Goal: Complete application form

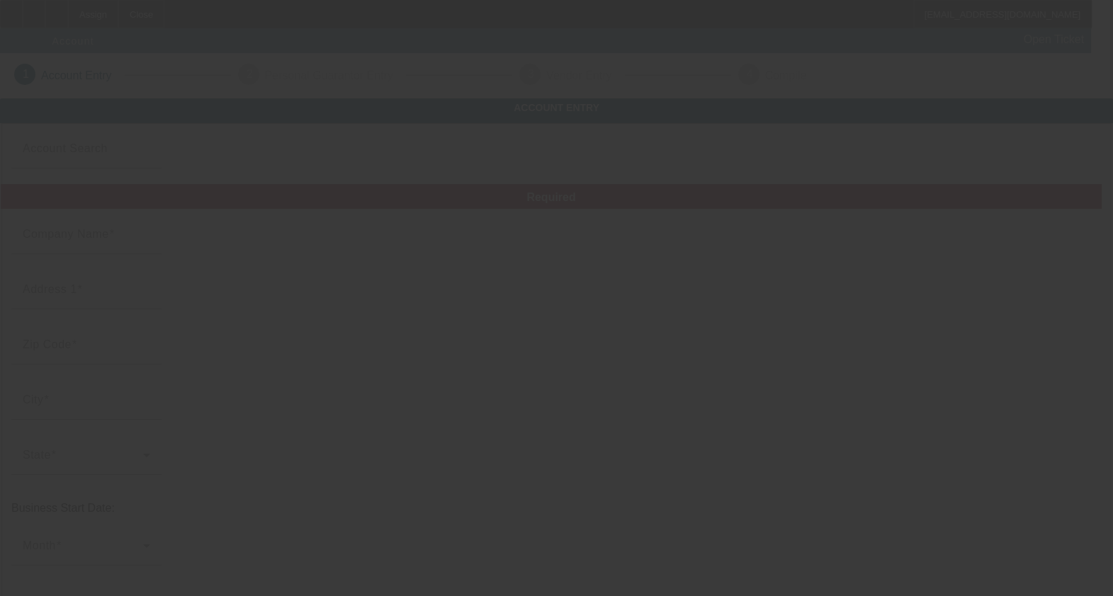
type input "[PERSON_NAME] AUTO SALES & AUTOMOTIVE LLC"
type input "614 Industrial Ave"
type input "73401"
type input "Ardmore"
type input "[PHONE_NUMBER]"
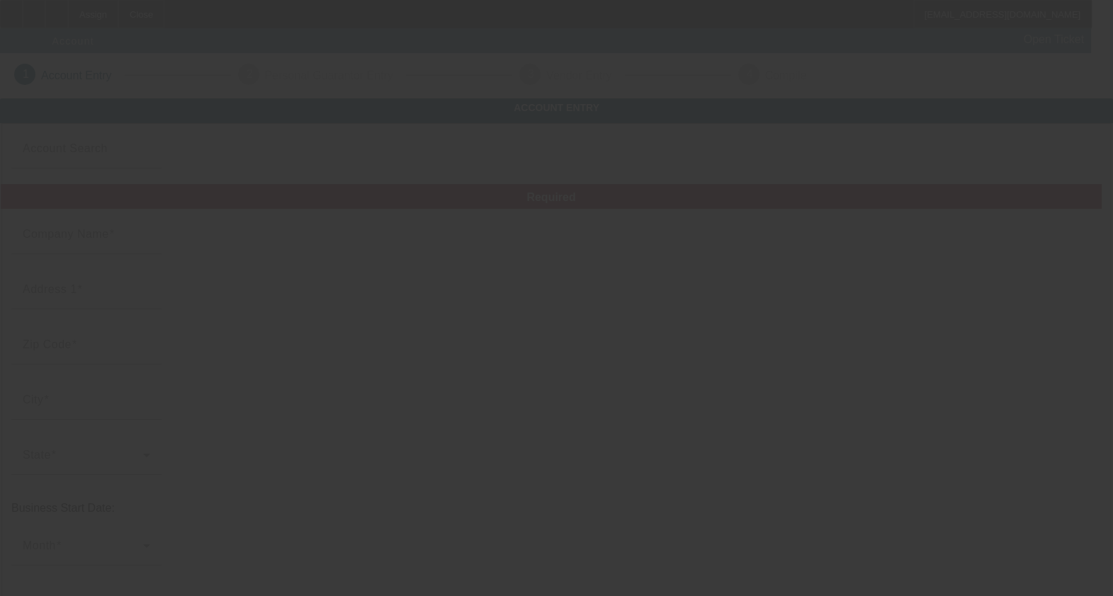
type input "M & J WRECKER SERVICE"
type input "mandjwrecker@gmail.com"
type input "[US_EMPLOYER_IDENTIFICATION_NUMBER]"
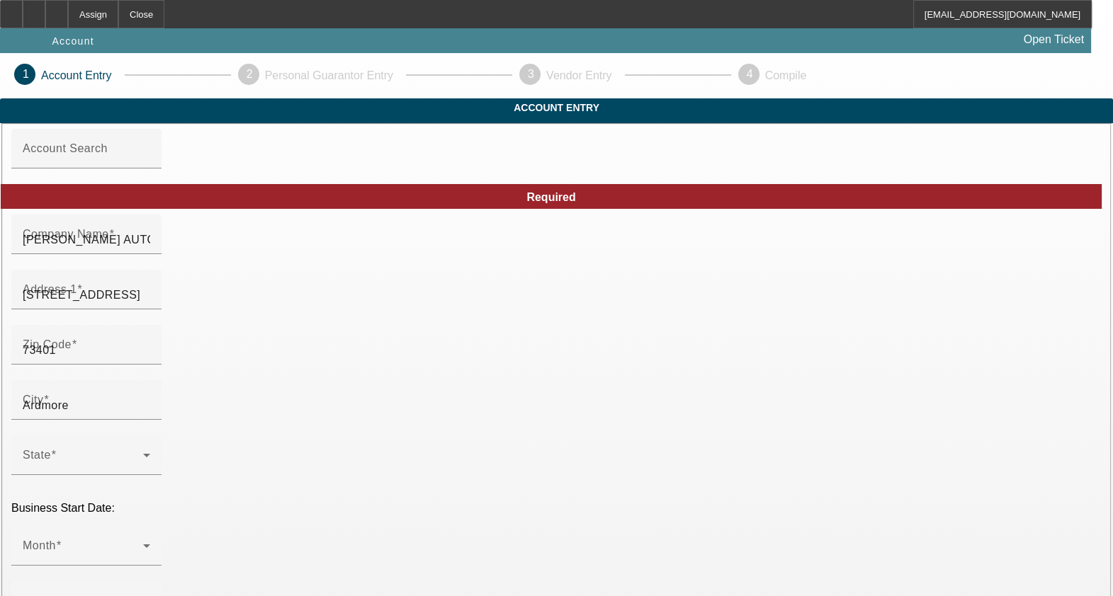
type input "8/22/2025"
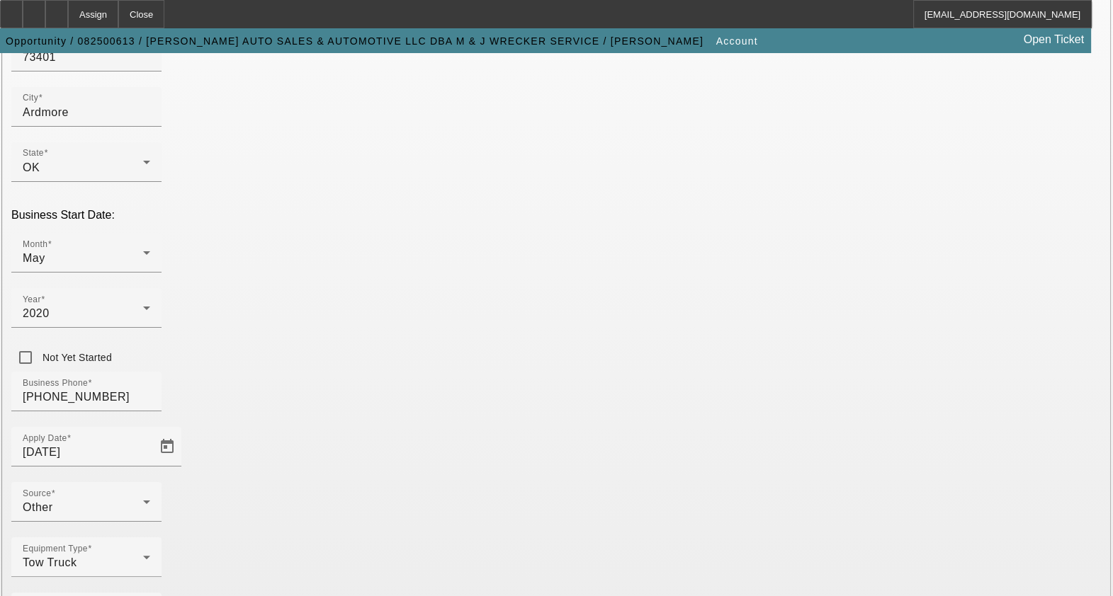
scroll to position [307, 0]
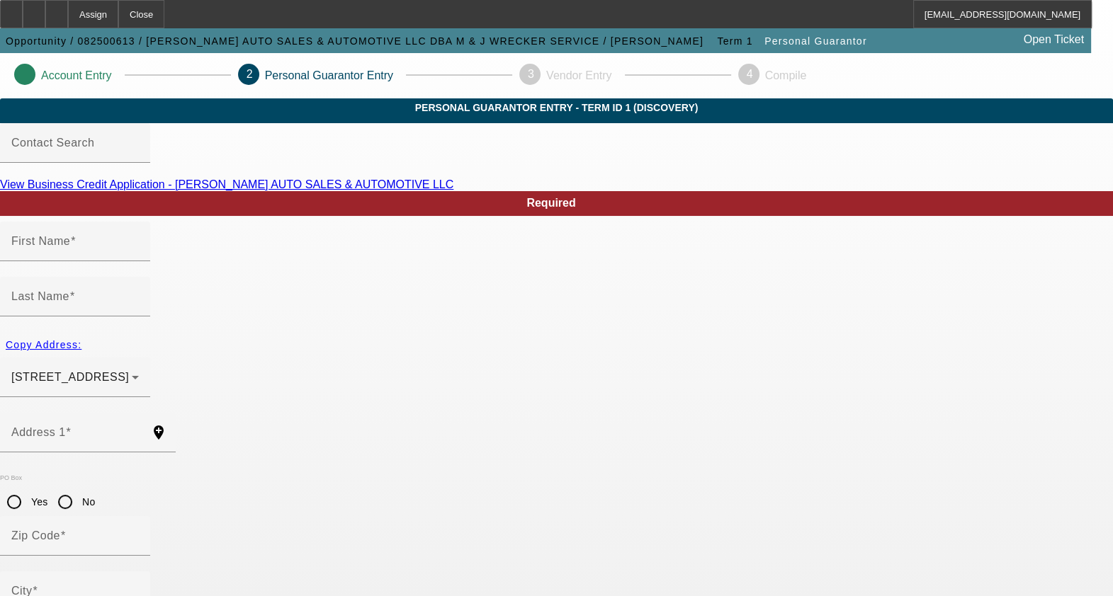
type input "Morgan"
type input "Lee"
type input "13776 US HWY 77"
radio input "true"
type input "73401"
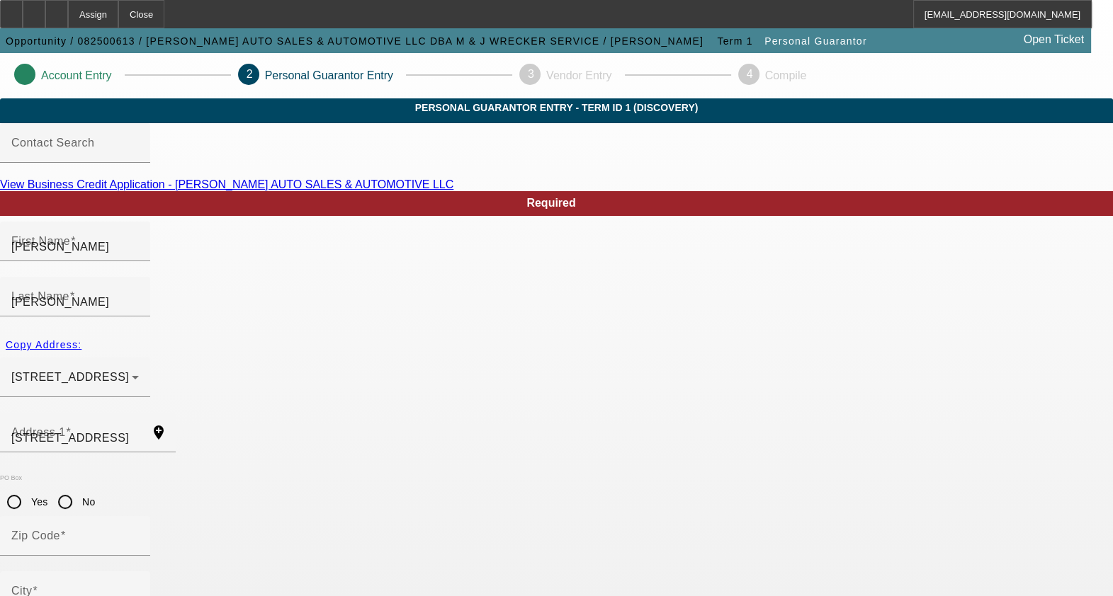
type input "ARDMORE"
type input "[PHONE_NUMBER]"
type input "95"
type input "446-88-4743"
type input "mandjwrecker@gmail.com"
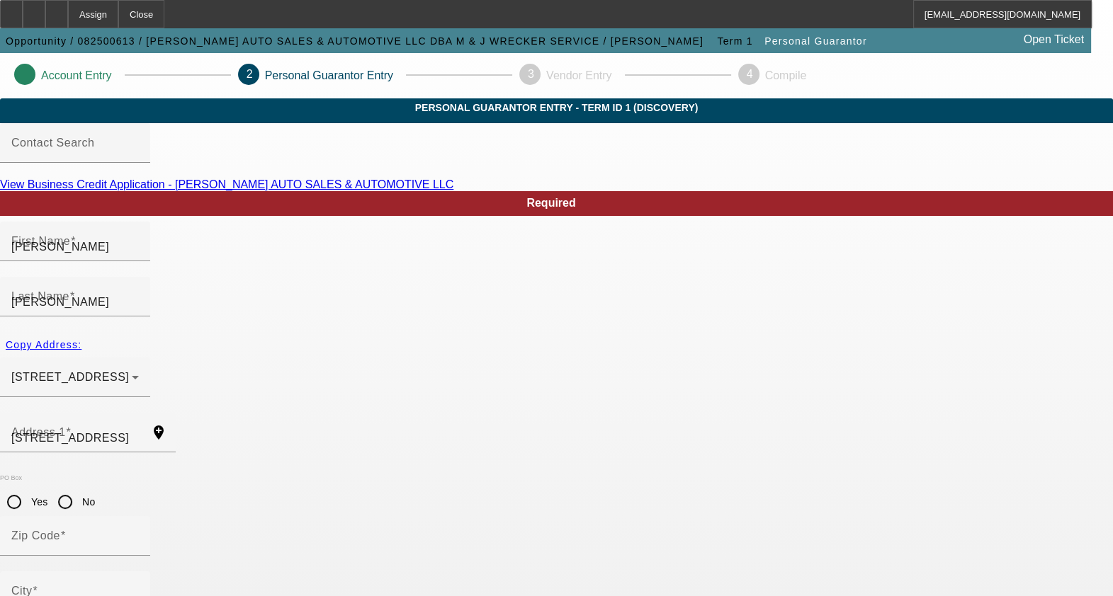
type input "[PHONE_NUMBER]"
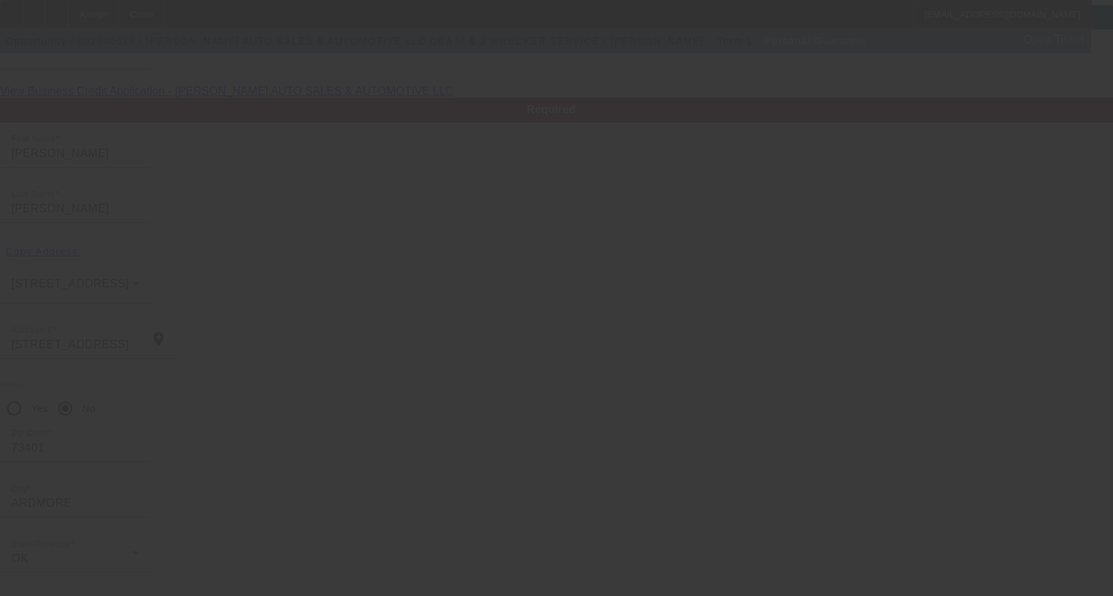
click at [810, 560] on div at bounding box center [556, 298] width 1113 height 596
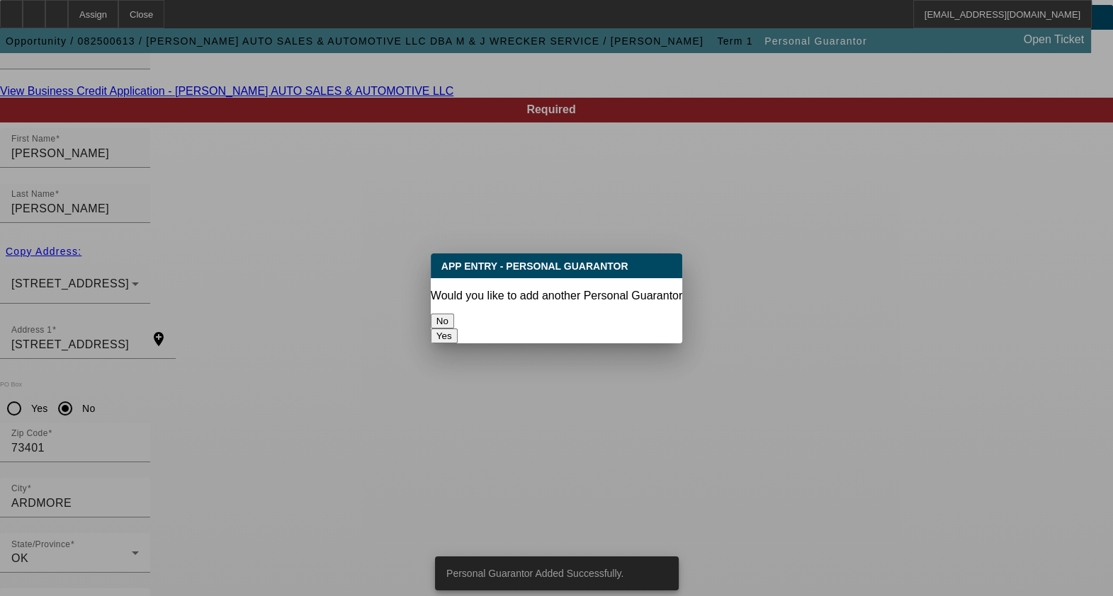
scroll to position [0, 0]
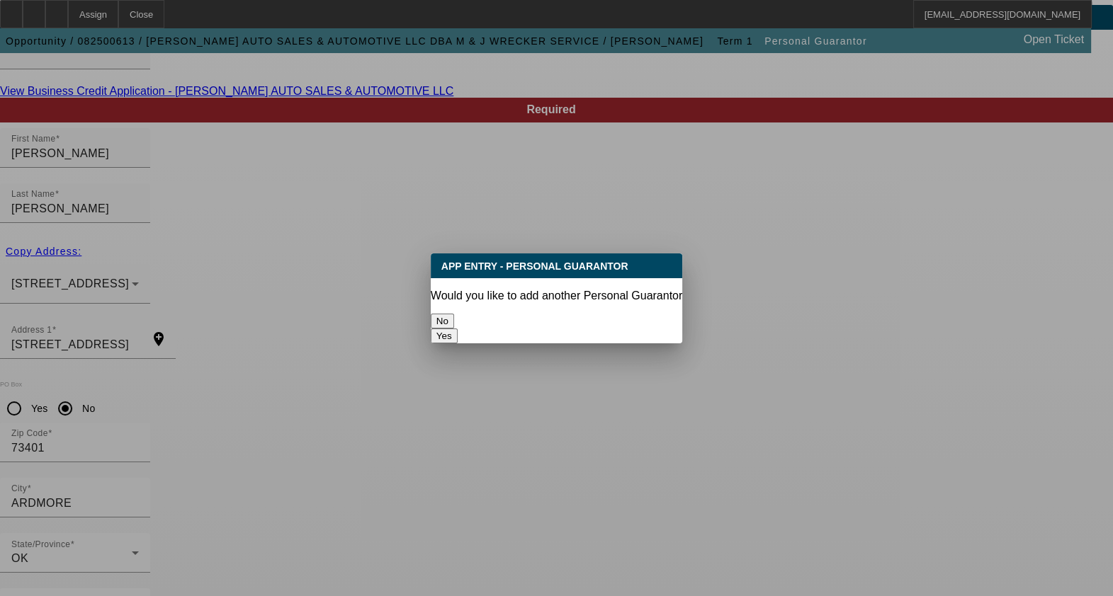
click at [454, 315] on button "No" at bounding box center [442, 321] width 23 height 15
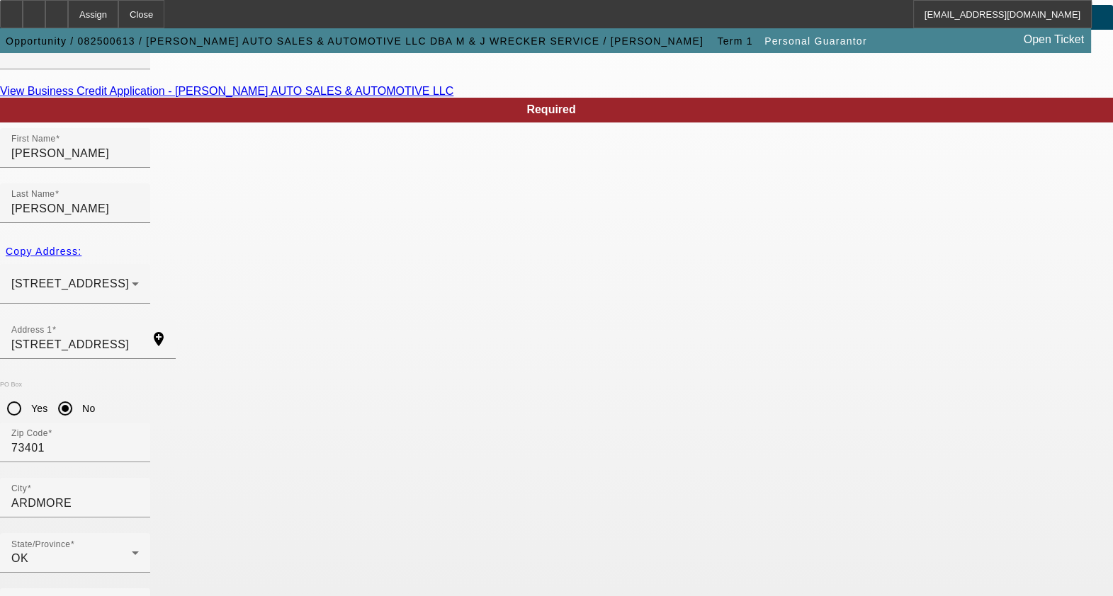
scroll to position [94, 0]
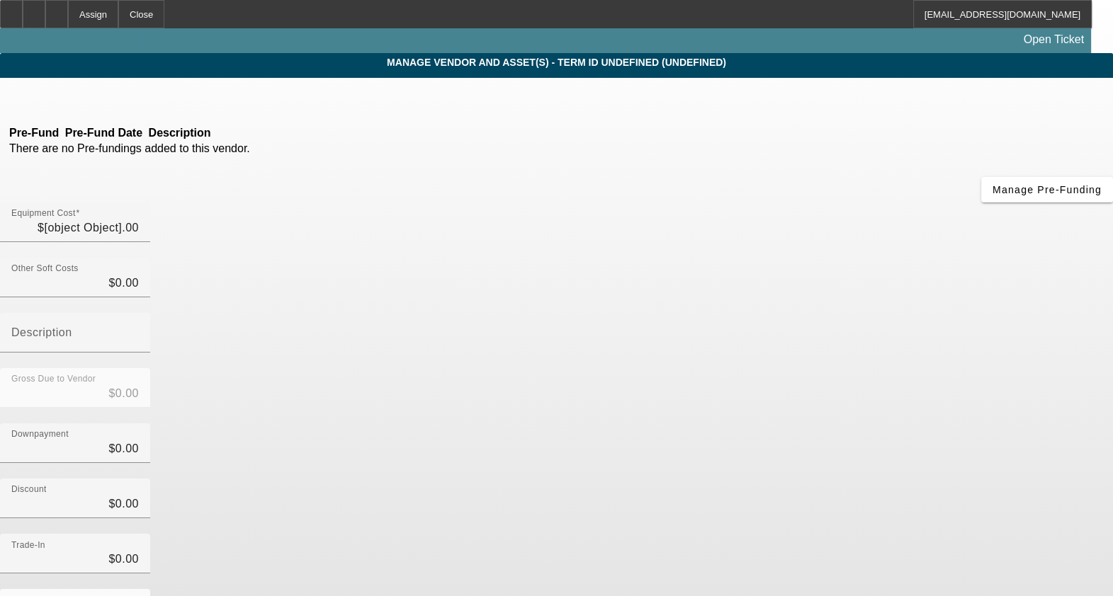
type input "$150,000.00"
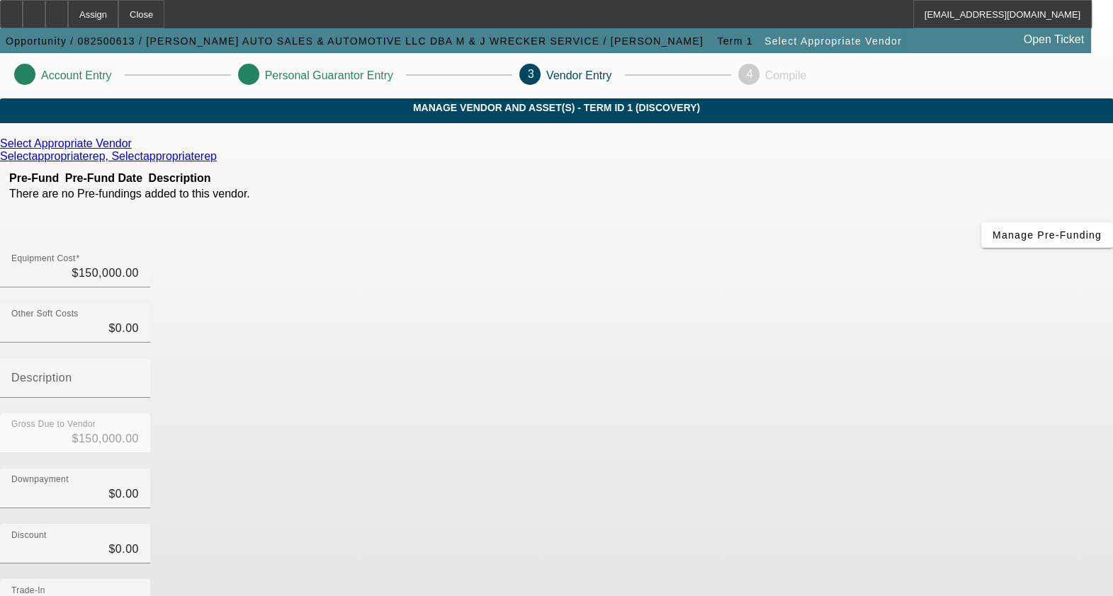
scroll to position [124, 0]
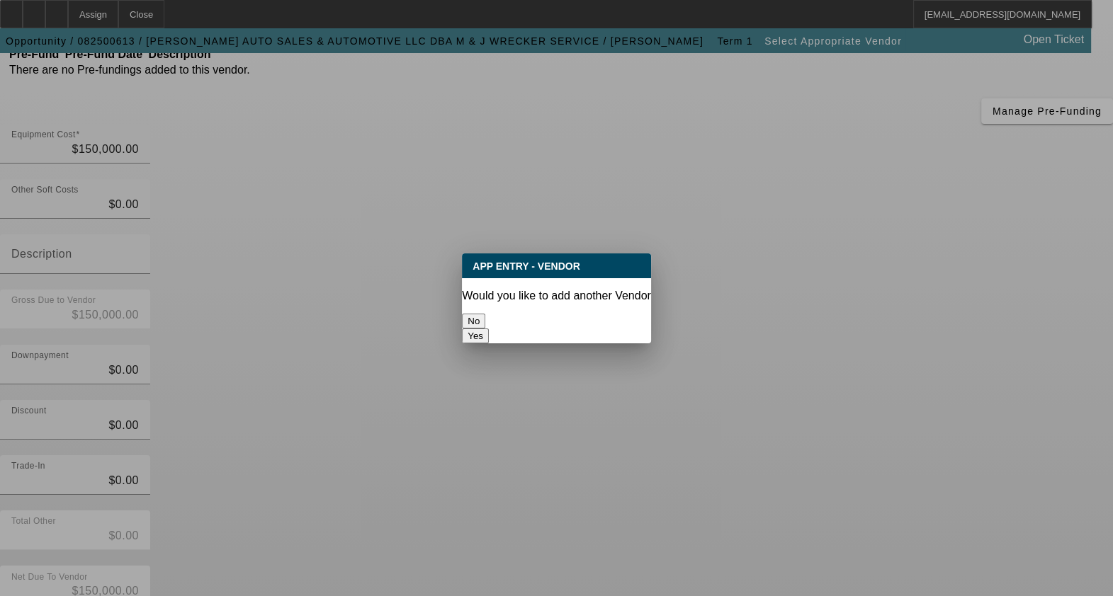
scroll to position [0, 0]
click at [485, 316] on button "No" at bounding box center [473, 321] width 23 height 15
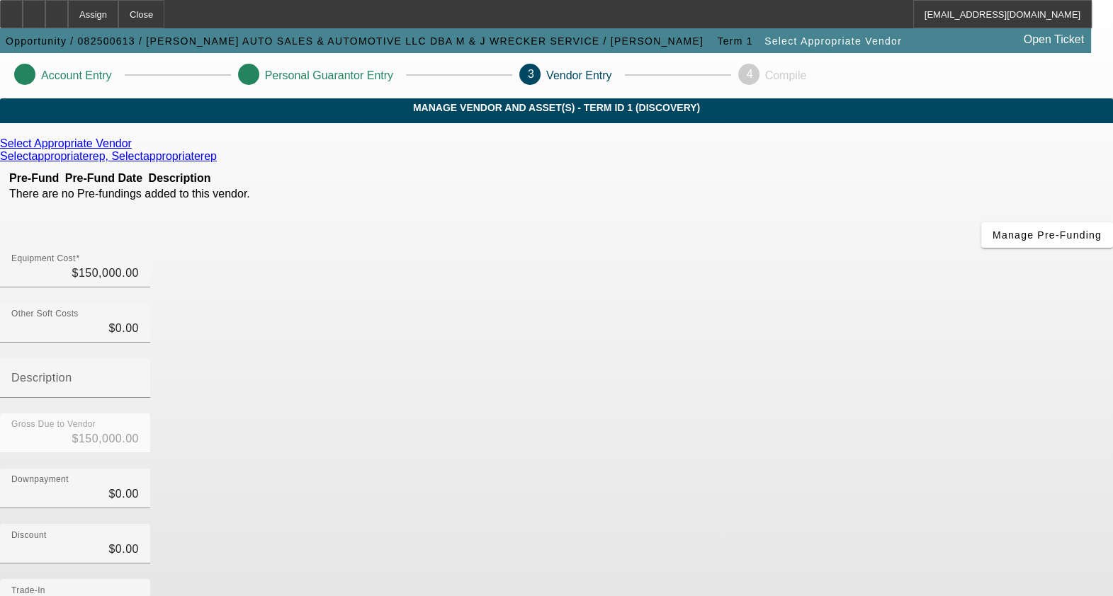
scroll to position [124, 0]
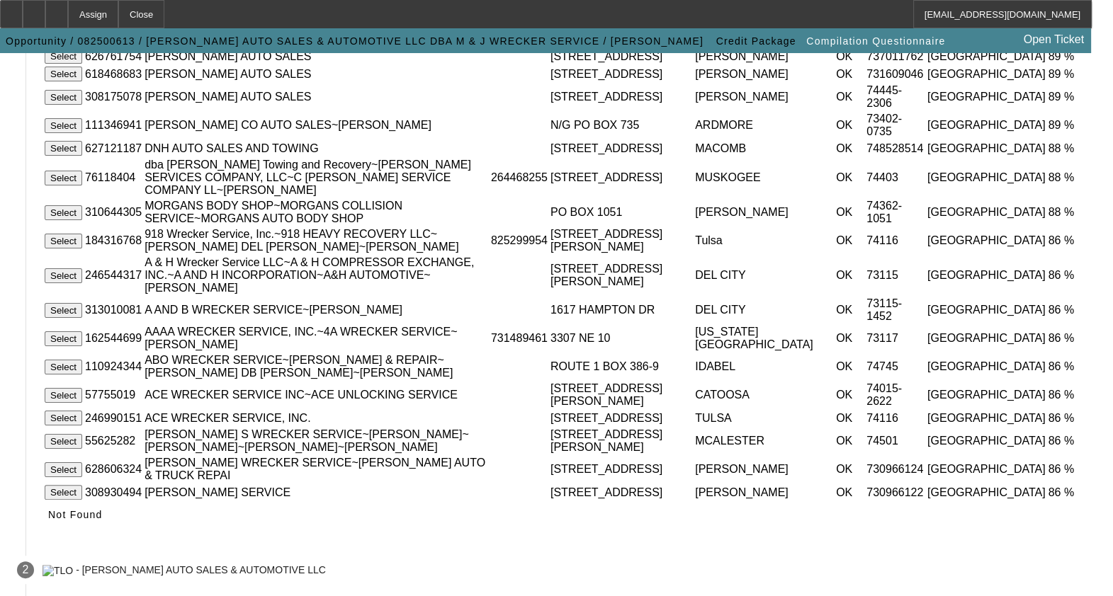
scroll to position [463, 0]
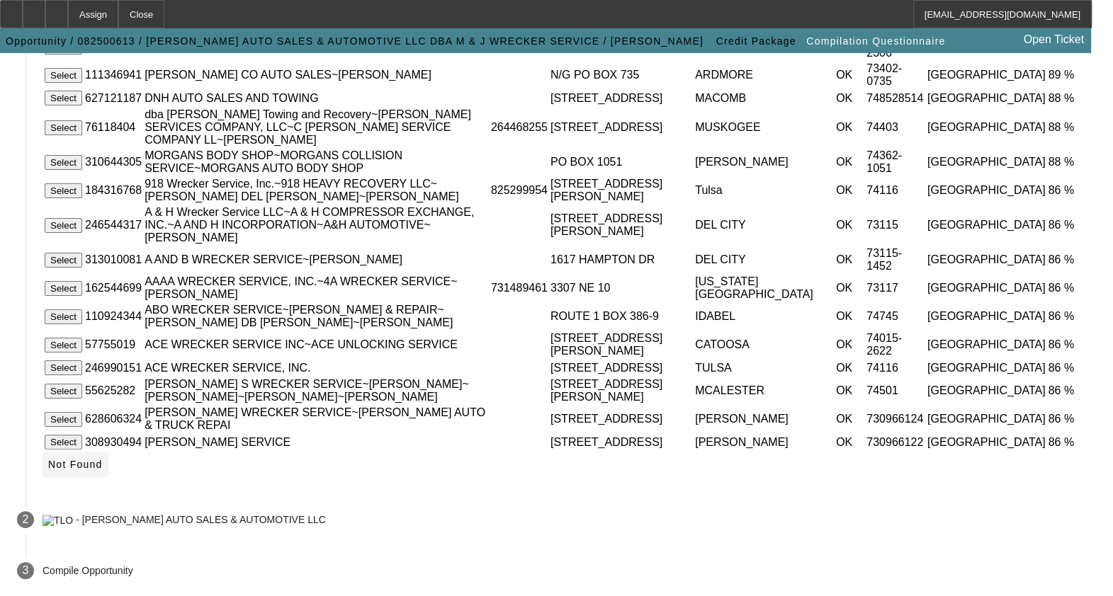
click at [103, 462] on span "Not Found" at bounding box center [75, 464] width 55 height 11
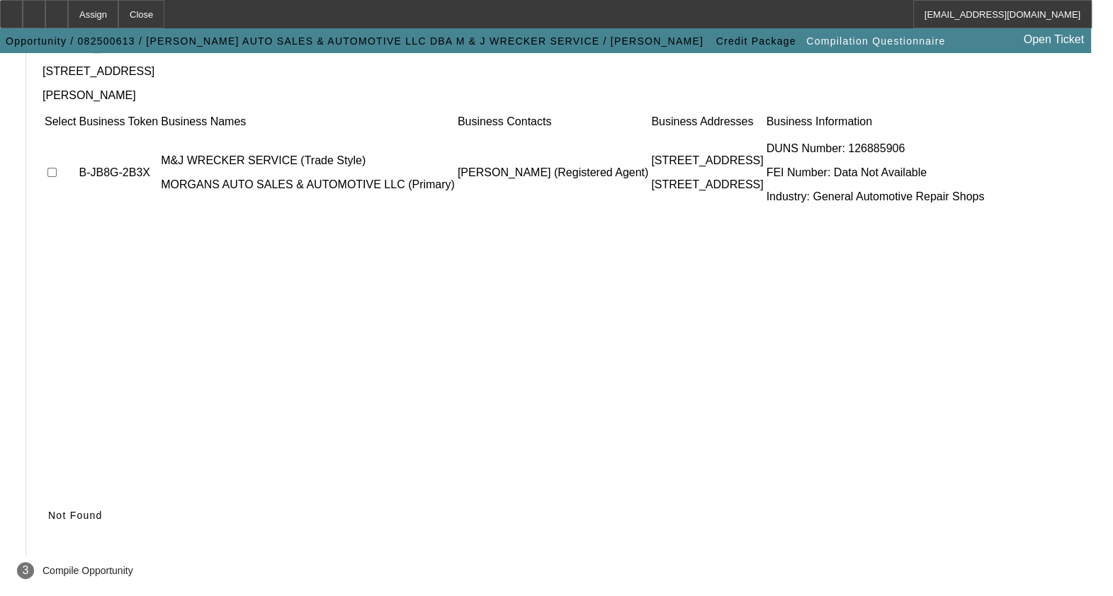
scroll to position [186, 0]
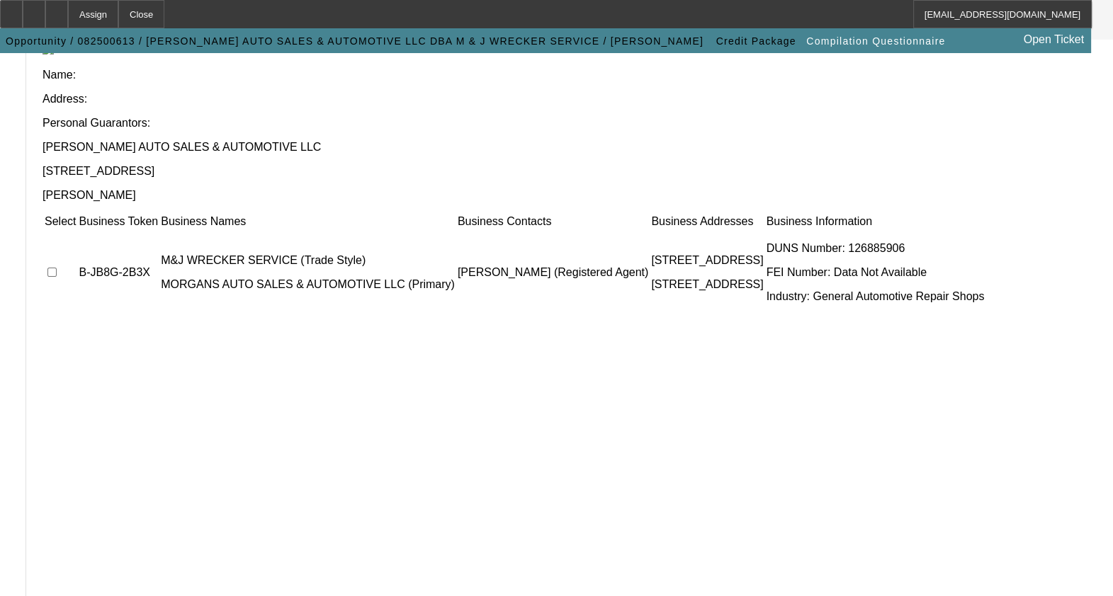
click at [57, 268] on input "checkbox" at bounding box center [51, 272] width 9 height 9
checkbox input "true"
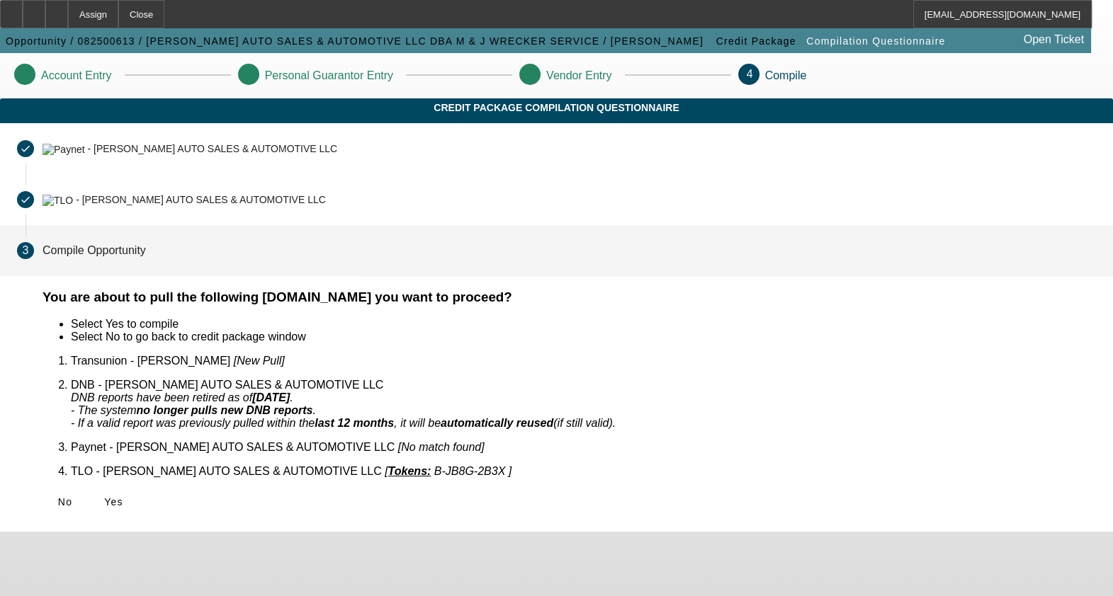
scroll to position [0, 0]
click at [136, 485] on span at bounding box center [113, 502] width 45 height 34
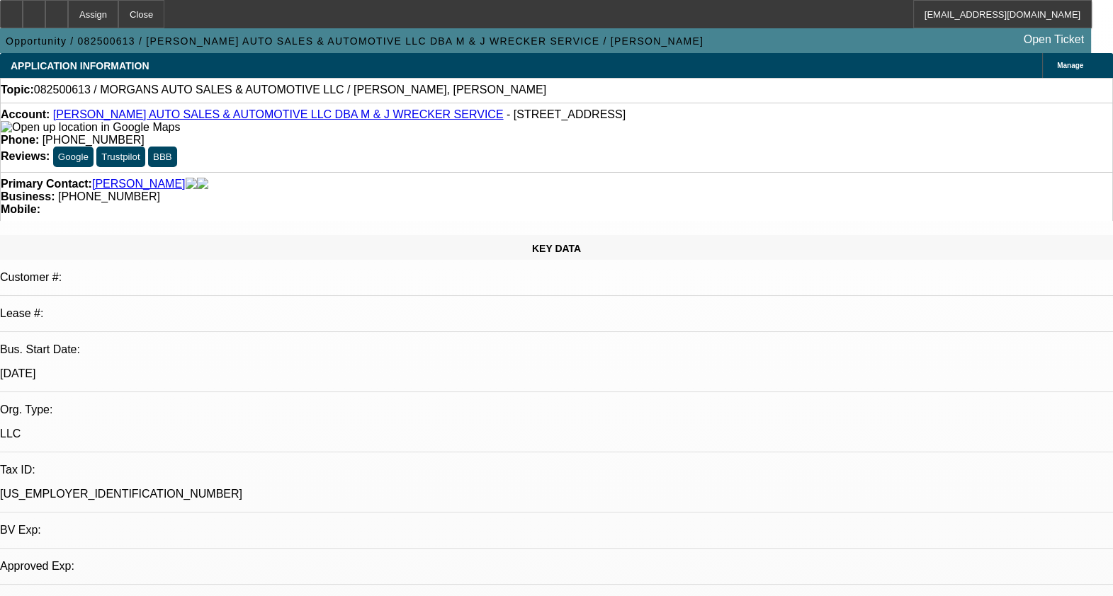
select select "0"
select select "2"
select select "0.1"
select select "1"
select select "2"
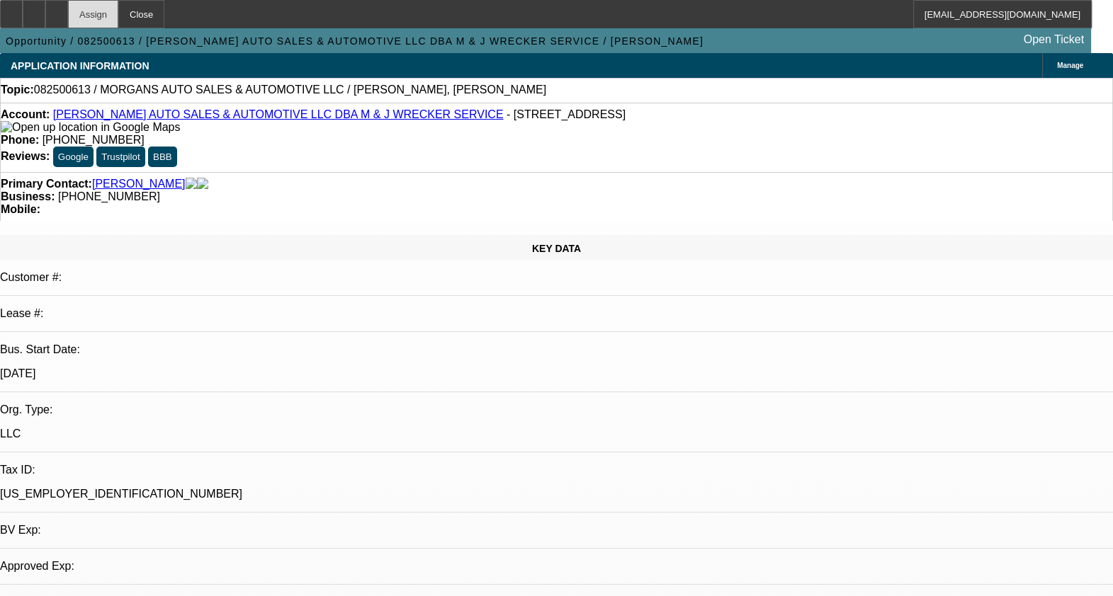
select select "4"
click at [57, 9] on icon at bounding box center [57, 9] width 0 height 0
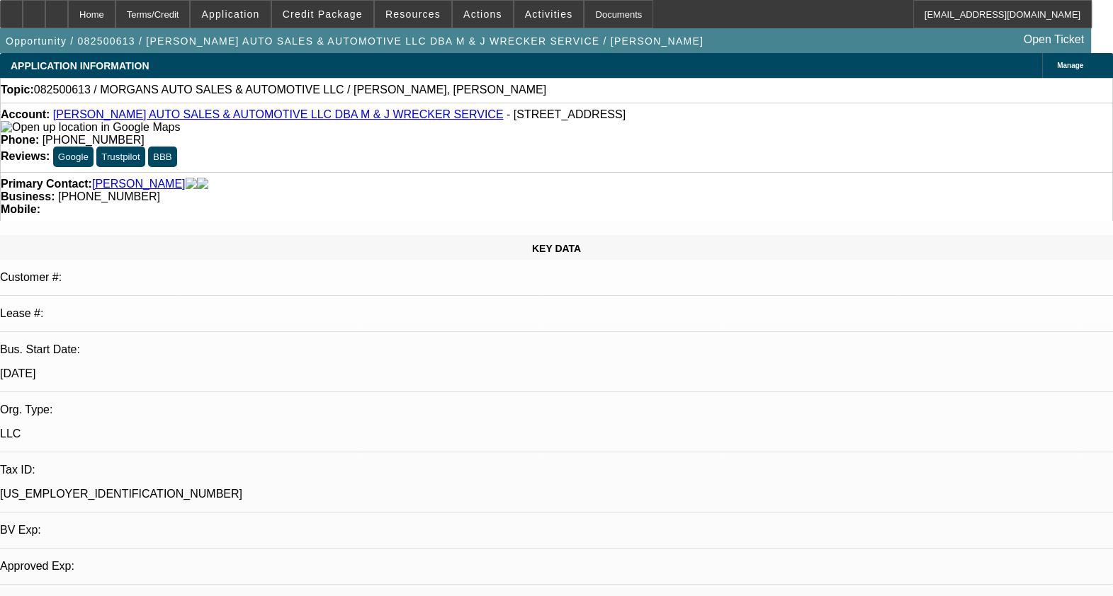
select select "0"
select select "2"
select select "0.1"
select select "1"
select select "2"
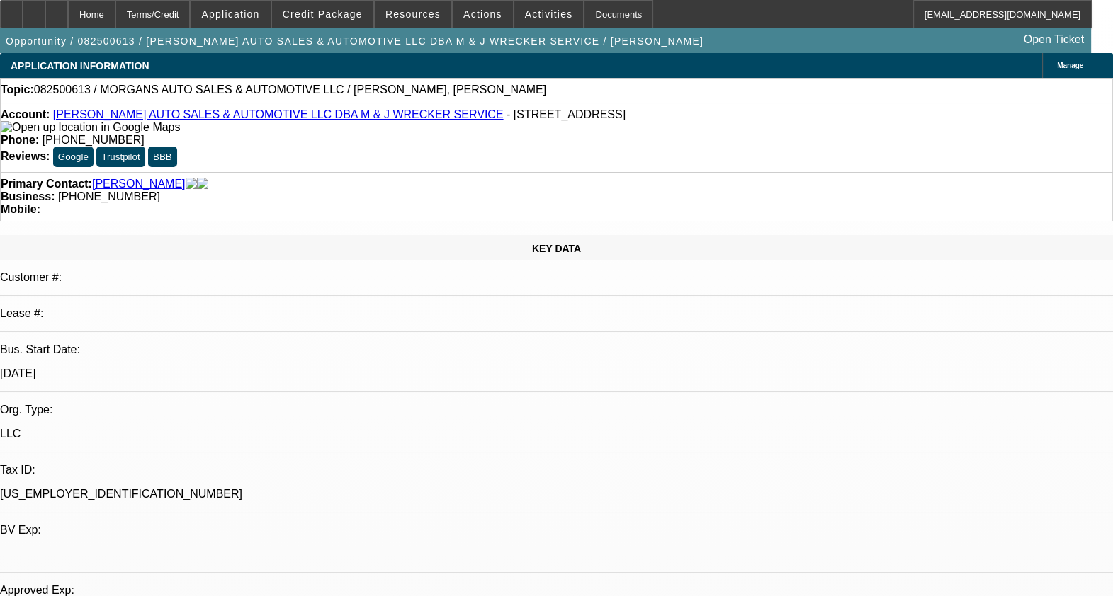
select select "4"
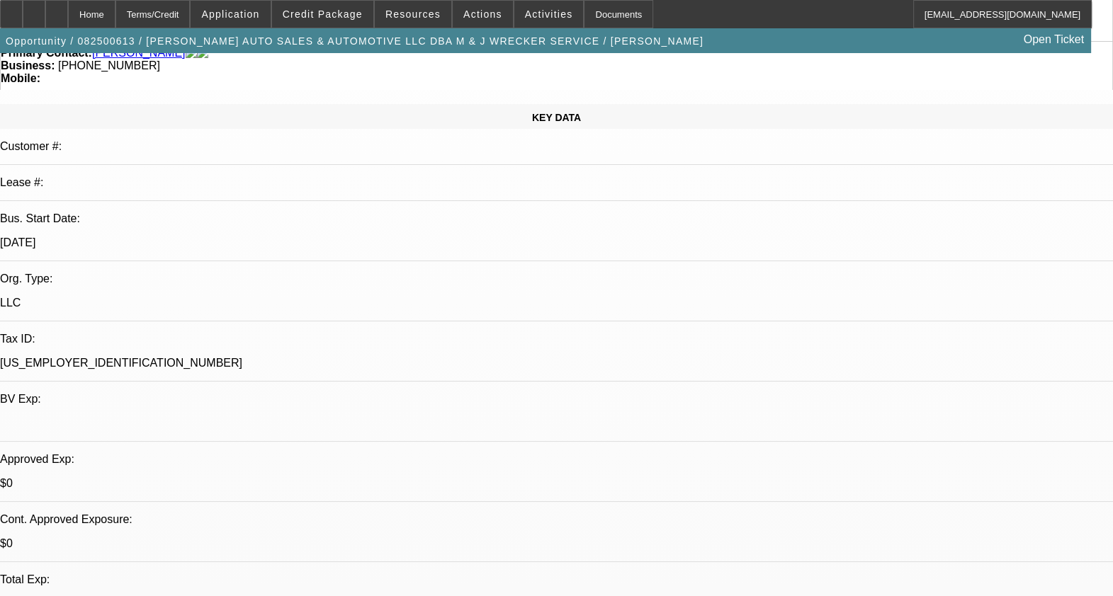
scroll to position [132, 0]
click at [57, 9] on icon at bounding box center [57, 9] width 0 height 0
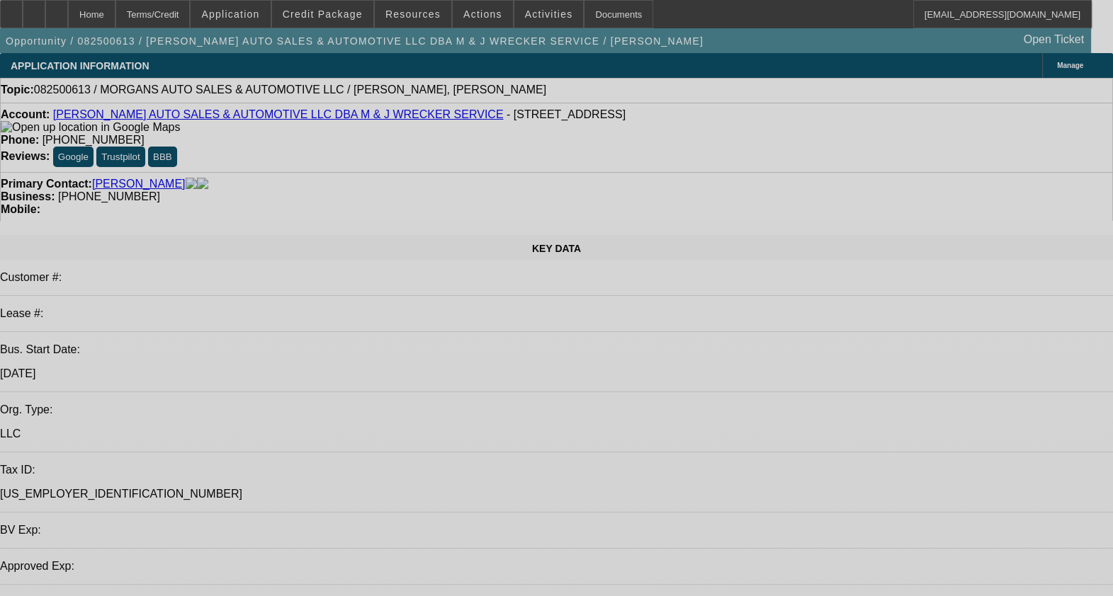
select select "0"
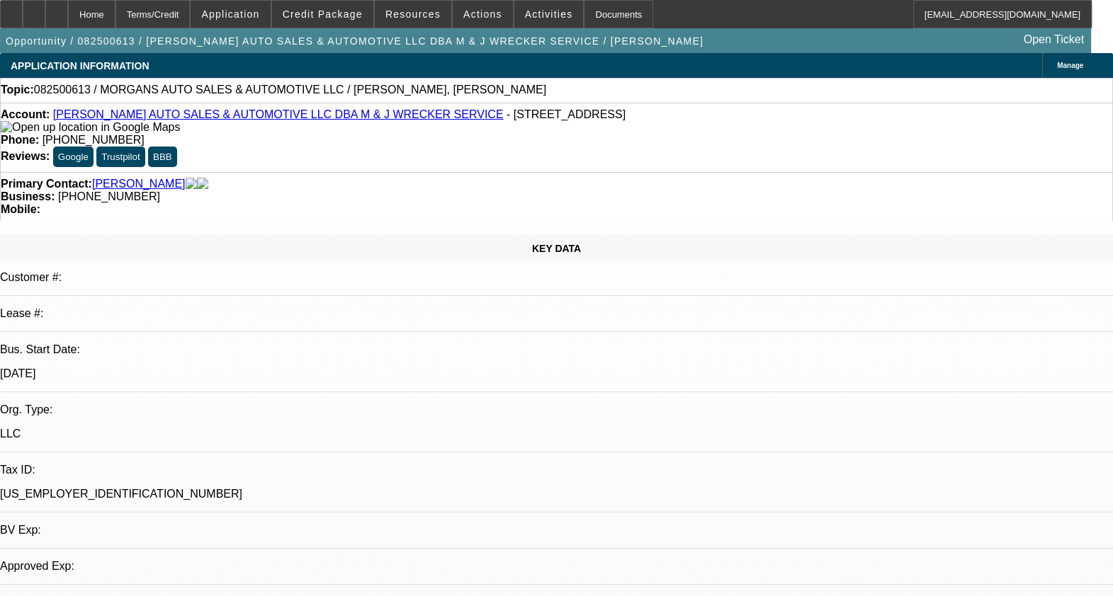
select select "2"
select select "0.1"
select select "4"
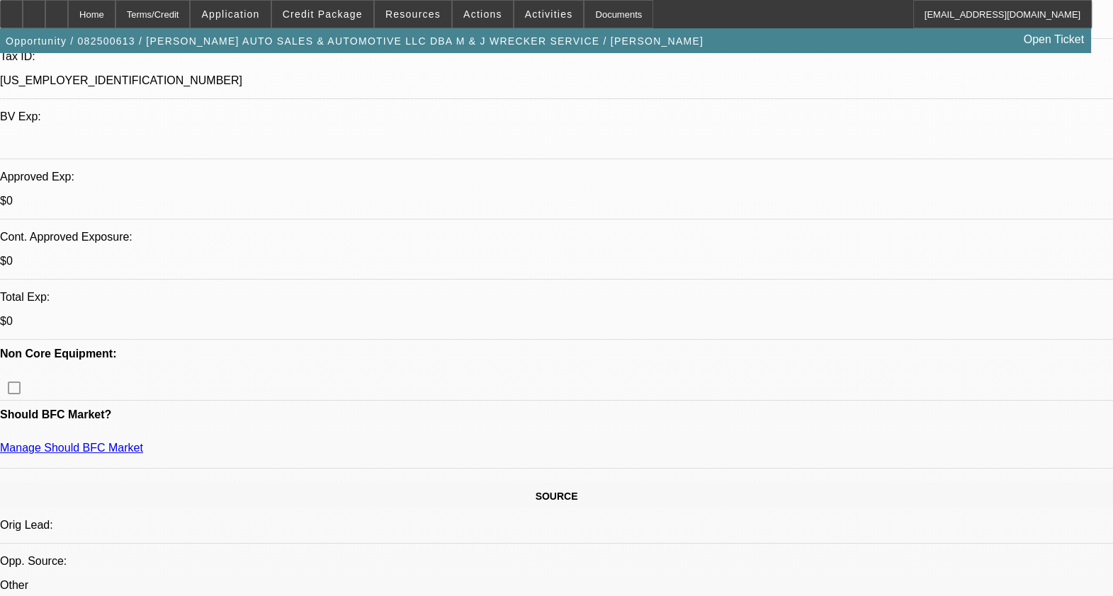
scroll to position [414, 0]
click at [68, 18] on div at bounding box center [56, 14] width 23 height 28
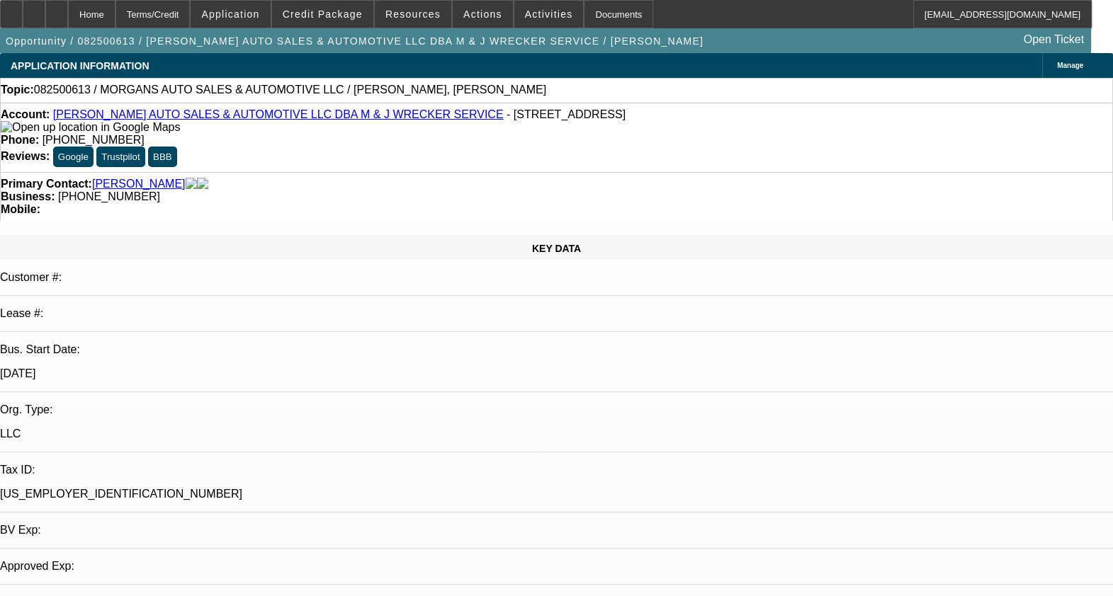
select select "0"
select select "2"
select select "0.1"
select select "1"
select select "2"
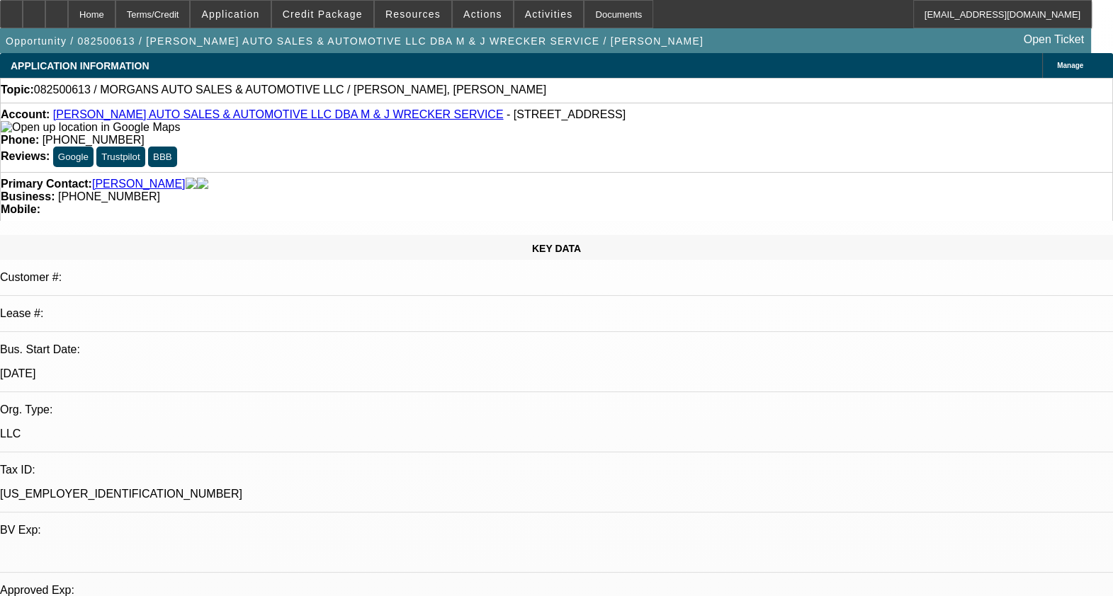
select select "4"
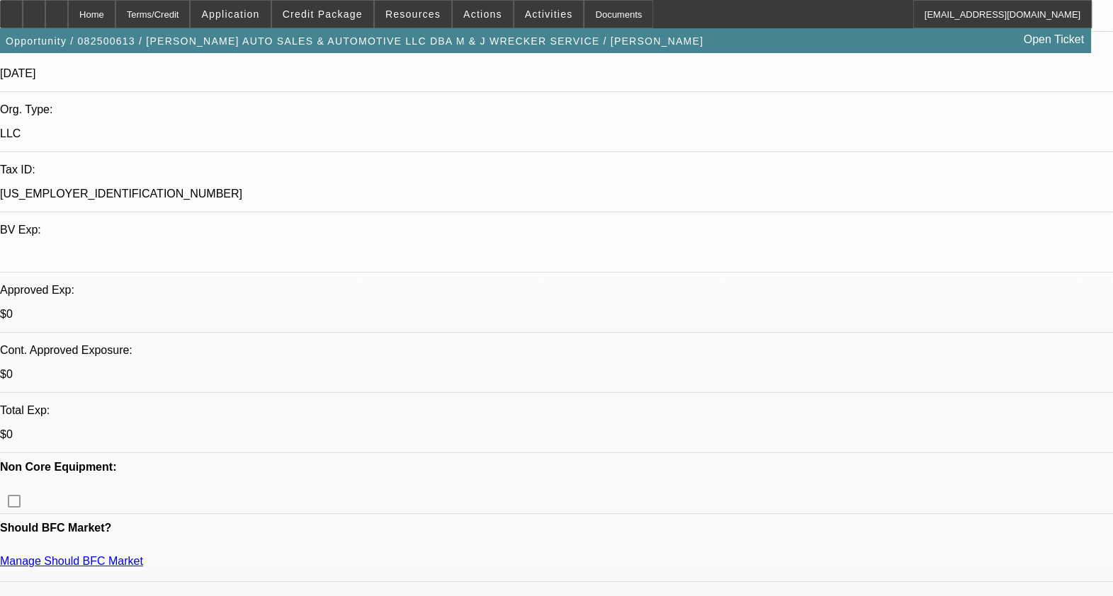
scroll to position [476, 0]
